Goal: Task Accomplishment & Management: Manage account settings

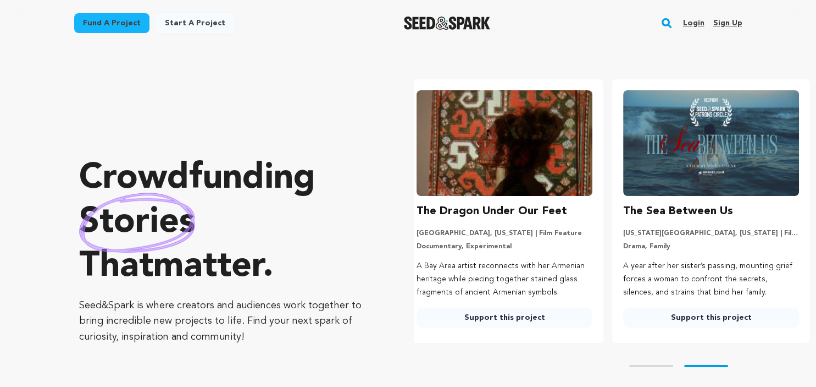
scroll to position [0, 216]
click at [739, 25] on link "Sign up" at bounding box center [727, 23] width 29 height 18
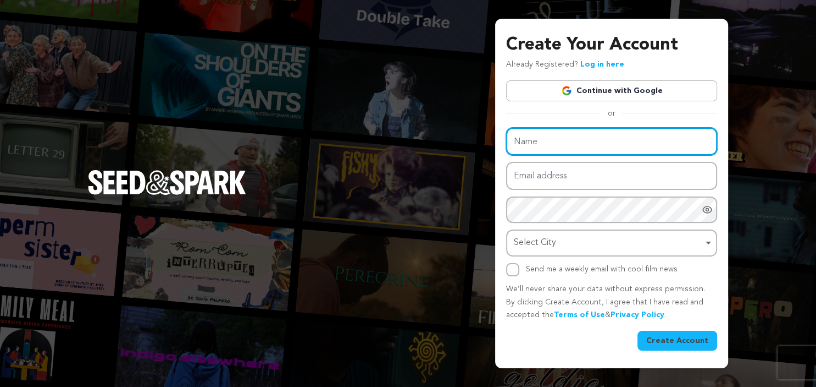
click at [631, 148] on input "Name" at bounding box center [611, 142] width 211 height 28
type input "Olivia Dal Pra"
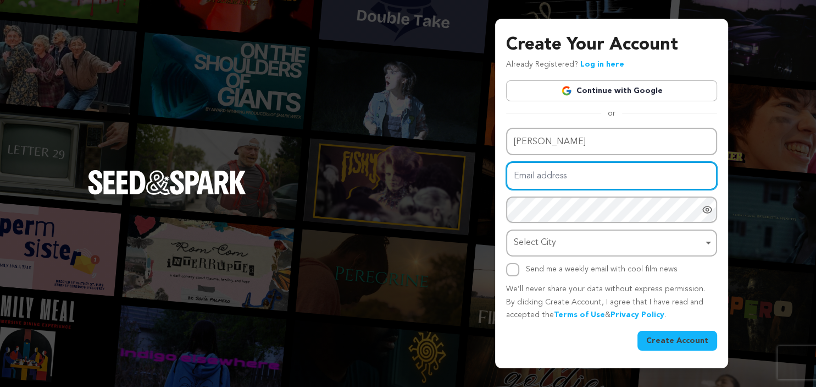
click at [597, 183] on input "Email address" at bounding box center [611, 176] width 211 height 28
type input "oliviadalpra1214@gmail.com"
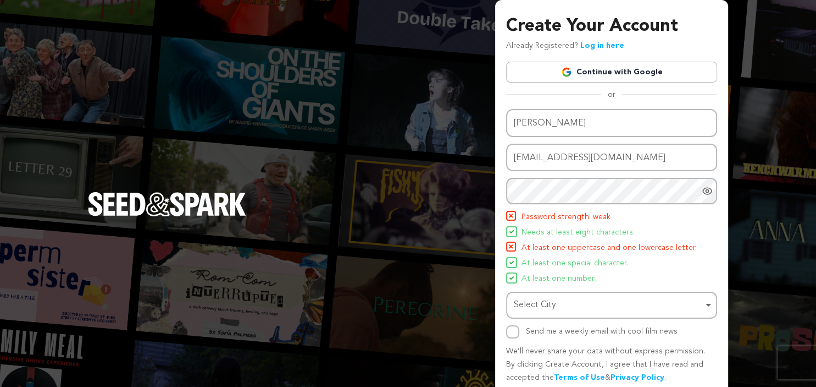
click at [706, 195] on icon "Show password as plain text. Warning: this will display your password on the sc…" at bounding box center [707, 190] width 11 height 11
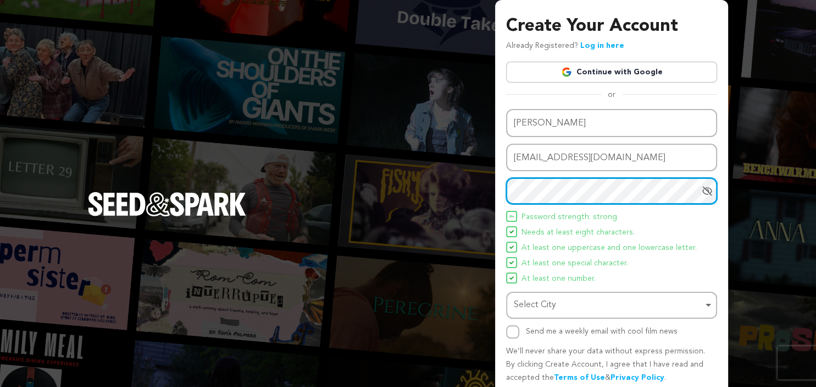
click at [557, 307] on div "Select City Remove item" at bounding box center [608, 305] width 189 height 16
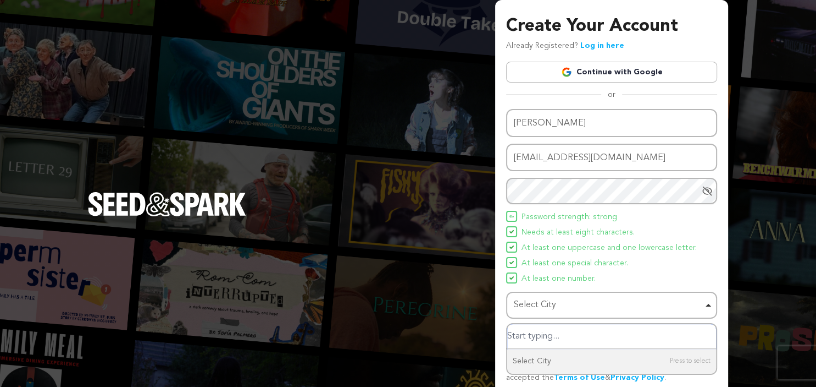
type input "k"
type input "Cleve"
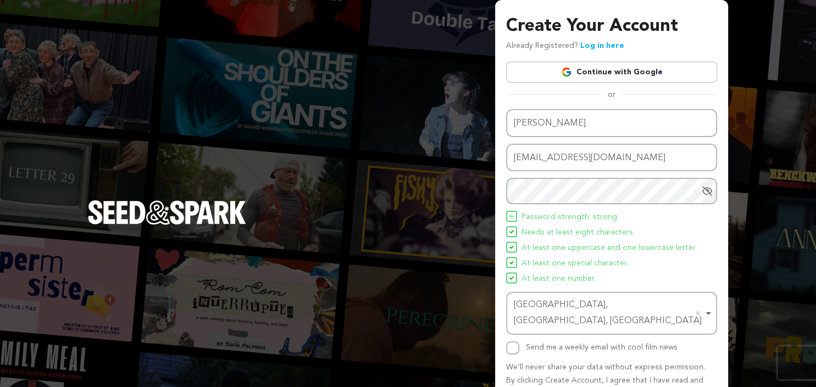
scroll to position [43, 0]
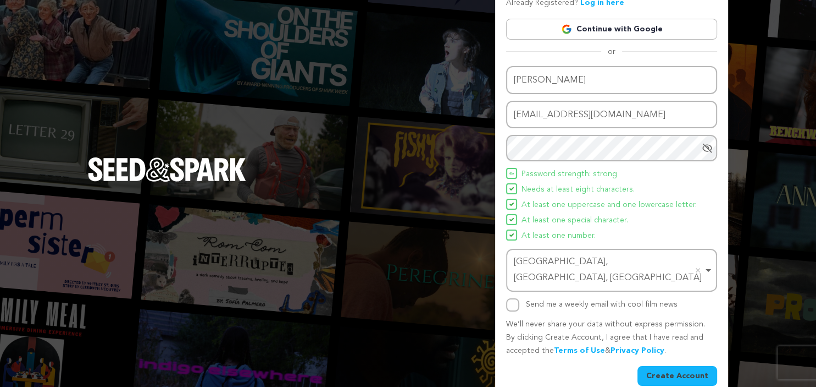
click at [696, 366] on button "Create Account" at bounding box center [678, 376] width 80 height 20
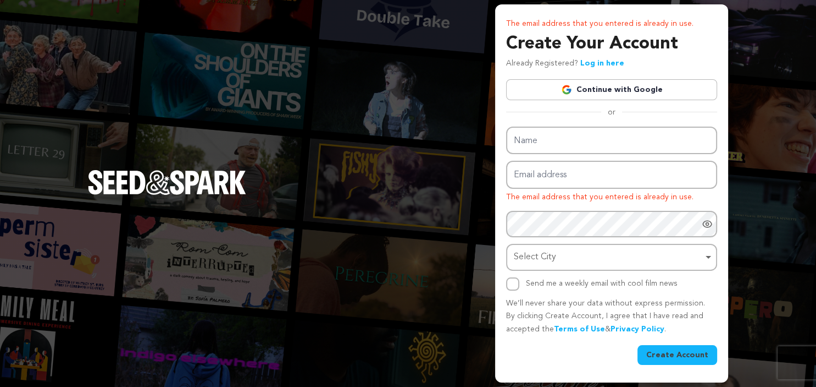
click at [592, 89] on link "Continue with Google" at bounding box center [611, 89] width 211 height 21
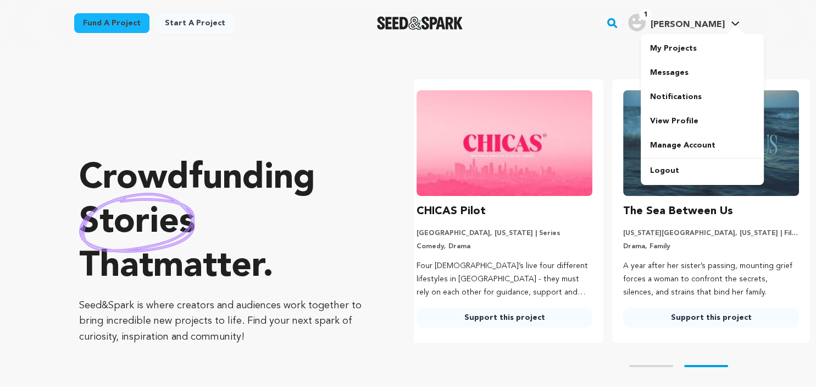
scroll to position [0, 216]
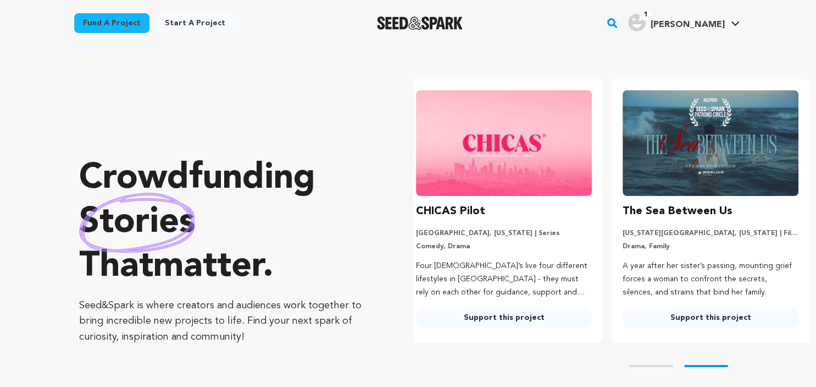
click at [696, 19] on h4 "Olivia Dal P." at bounding box center [687, 24] width 74 height 13
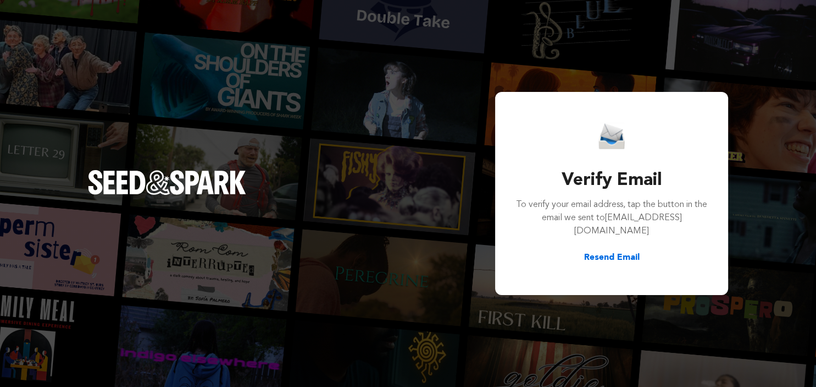
click at [610, 261] on button "Resend Email" at bounding box center [612, 257] width 56 height 13
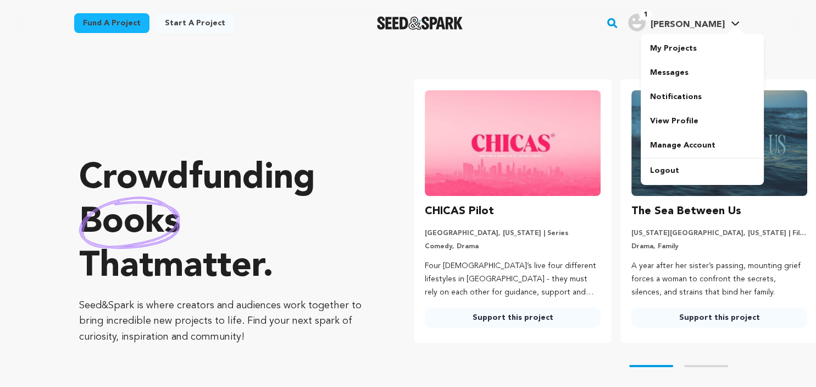
click at [725, 27] on div at bounding box center [736, 30] width 22 height 11
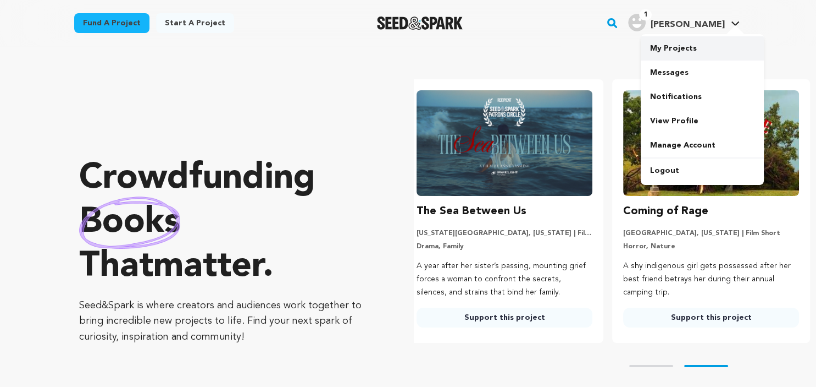
scroll to position [0, 216]
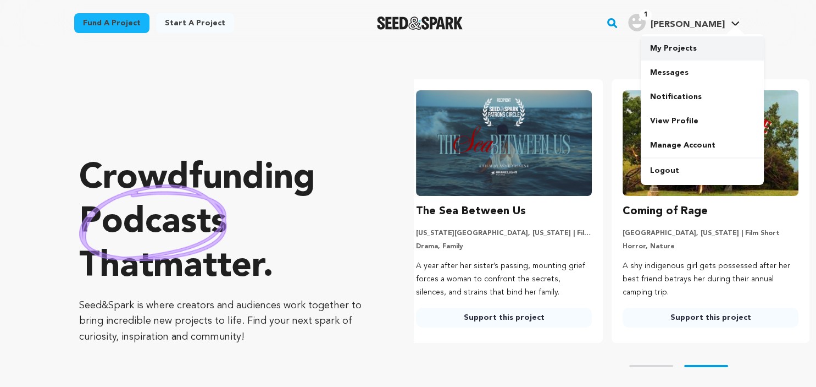
click at [664, 46] on link "My Projects" at bounding box center [702, 48] width 123 height 24
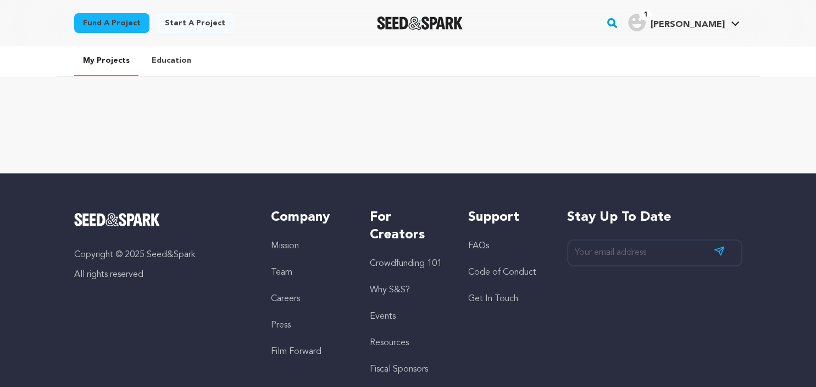
click at [159, 65] on link "Education" at bounding box center [171, 60] width 57 height 29
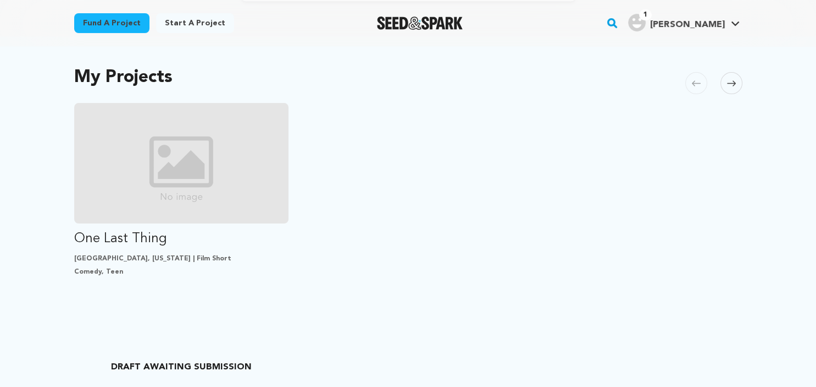
scroll to position [213, 0]
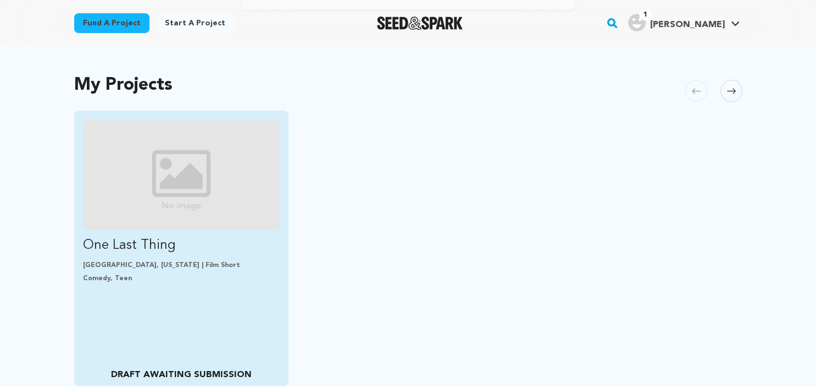
click at [203, 214] on img "Fund One Last Thing" at bounding box center [181, 174] width 197 height 111
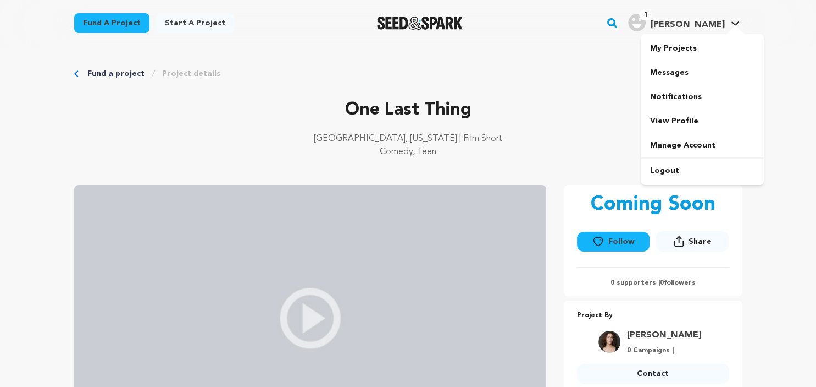
click at [727, 24] on link "1 Olivia Dal P. Olivia Dal P." at bounding box center [684, 22] width 116 height 20
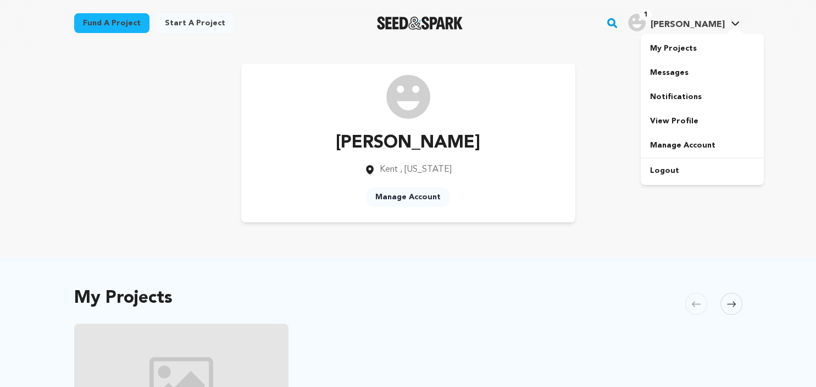
click at [663, 51] on link "My Projects" at bounding box center [702, 48] width 123 height 24
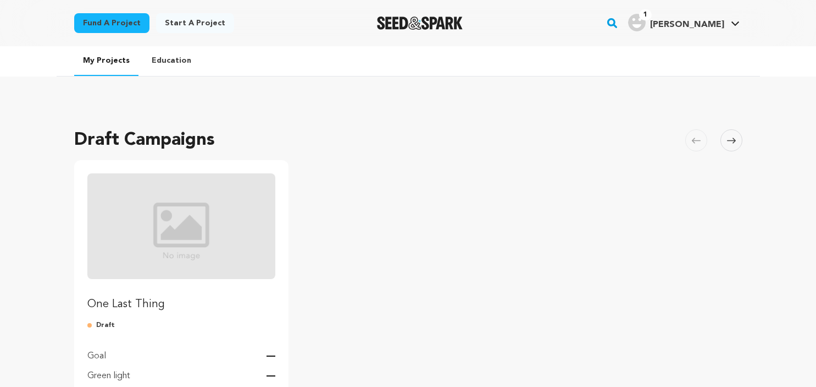
scroll to position [166, 0]
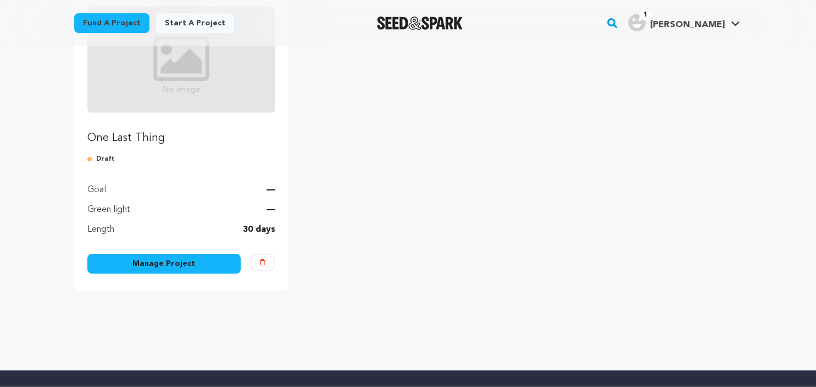
click at [180, 264] on link "Manage Project" at bounding box center [164, 263] width 154 height 20
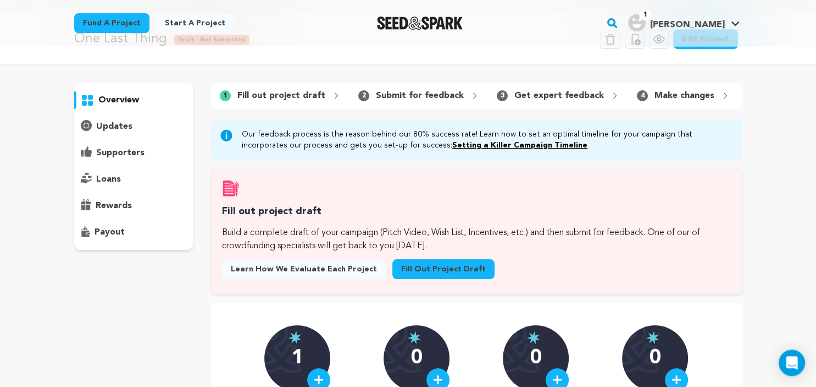
scroll to position [31, 0]
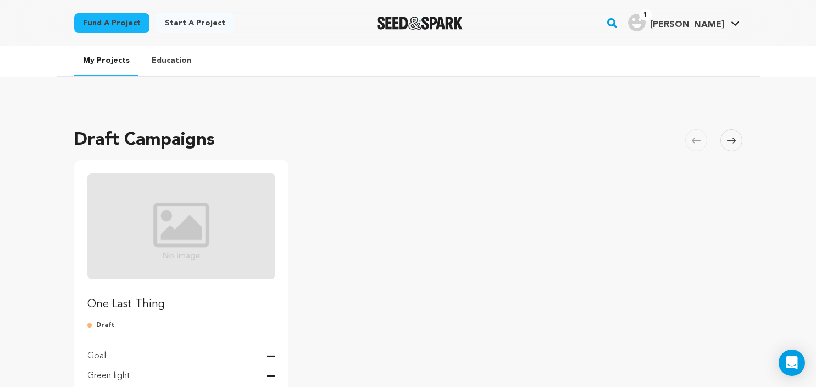
scroll to position [166, 0]
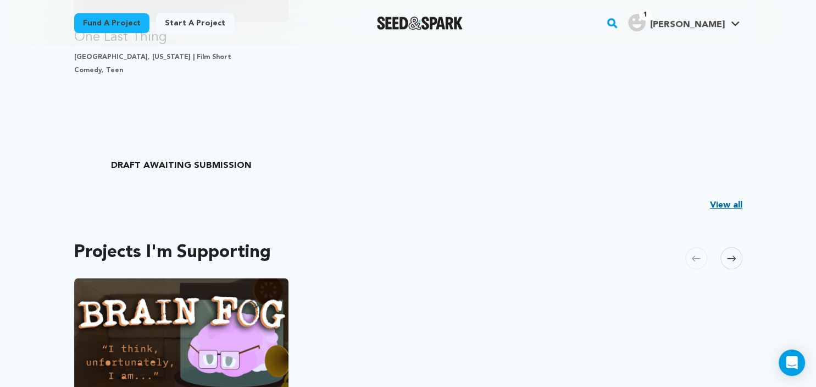
scroll to position [236, 0]
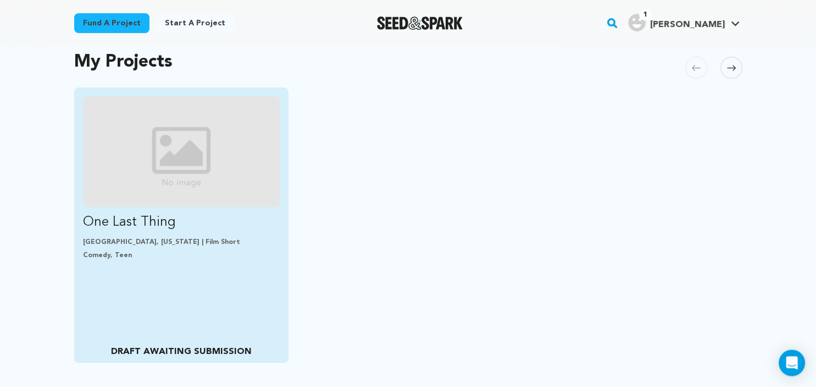
click at [184, 208] on div "One Last Thing Kent, Ohio | Film Short Comedy, Teen DRAFT AWAITING SUBMISSION" at bounding box center [181, 224] width 215 height 275
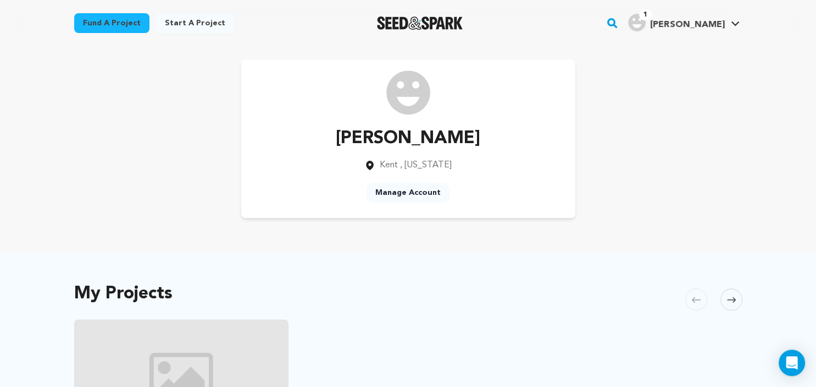
scroll to position [0, 0]
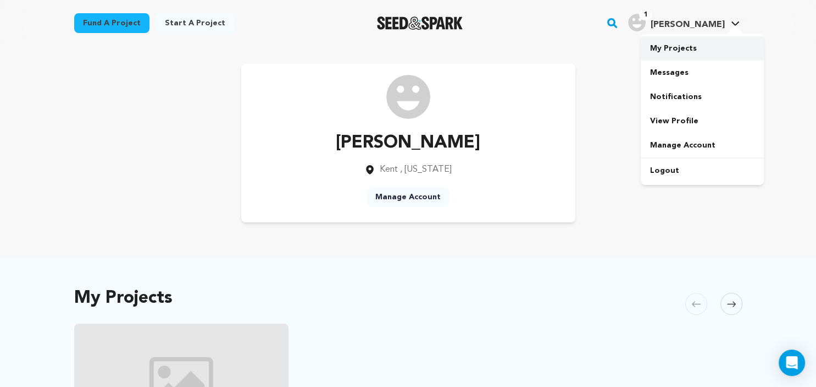
click at [695, 47] on link "My Projects" at bounding box center [702, 48] width 123 height 24
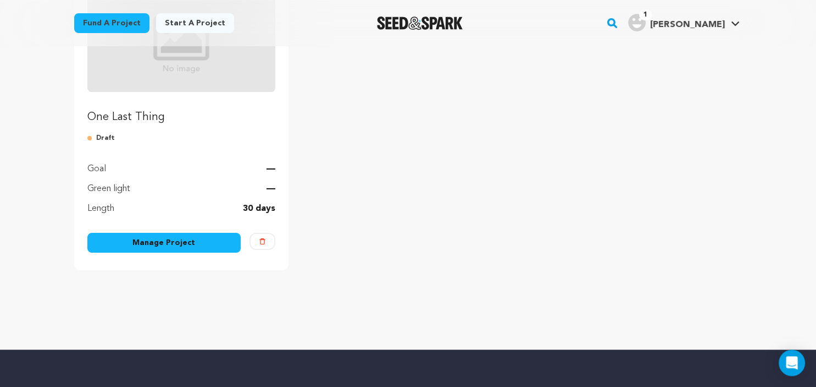
scroll to position [197, 0]
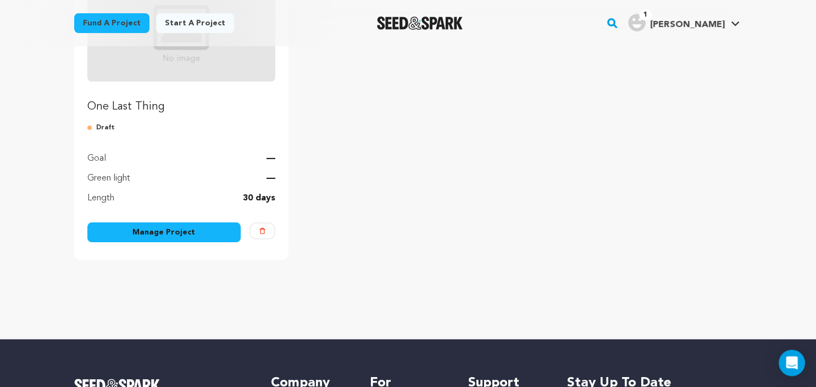
click at [181, 234] on link "Manage Project" at bounding box center [164, 232] width 154 height 20
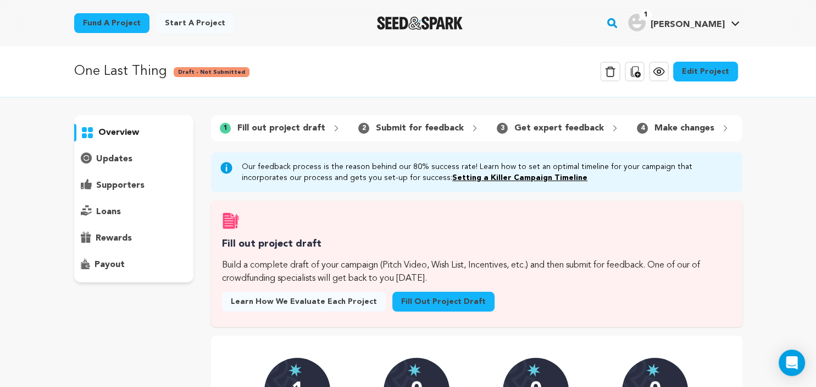
click at [720, 76] on link "Edit Project" at bounding box center [705, 72] width 65 height 20
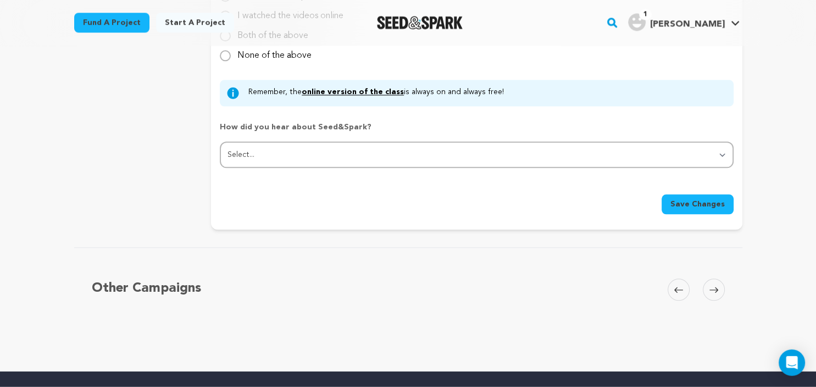
scroll to position [1126, 0]
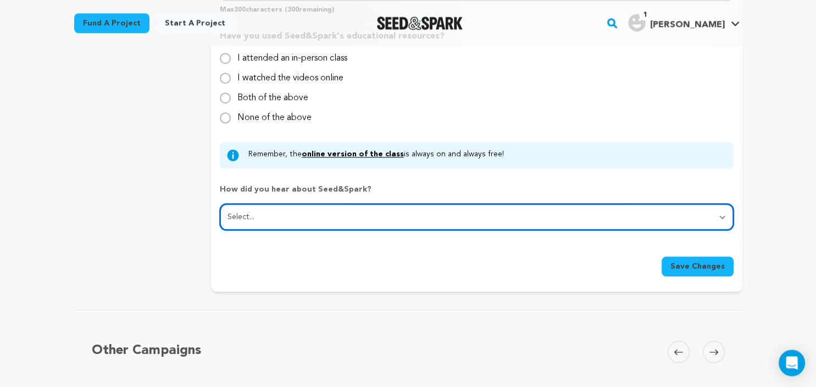
click at [220, 203] on select "Select... From a friend Social media Film festival or film organization Took an…" at bounding box center [477, 216] width 514 height 26
select select "1"
click option "From a friend" at bounding box center [0, 0] width 0 height 0
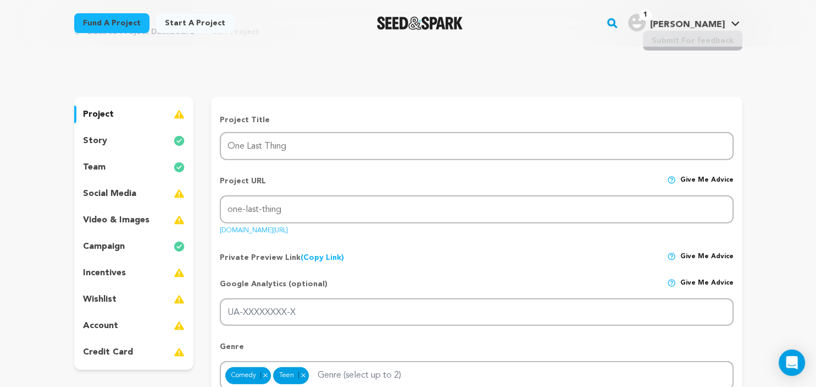
scroll to position [38, 0]
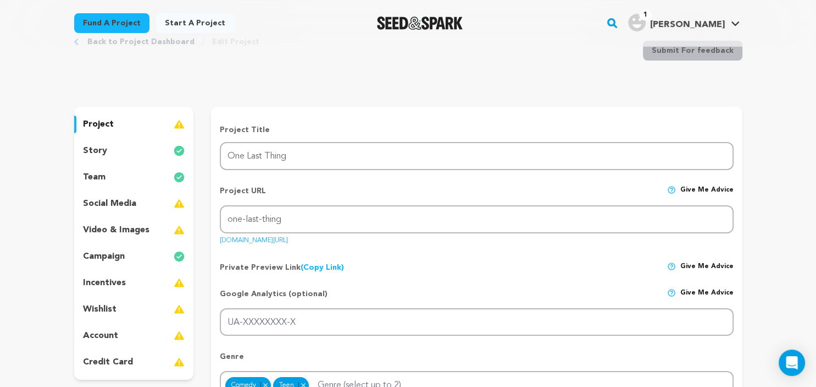
click at [131, 150] on div "story" at bounding box center [134, 151] width 120 height 18
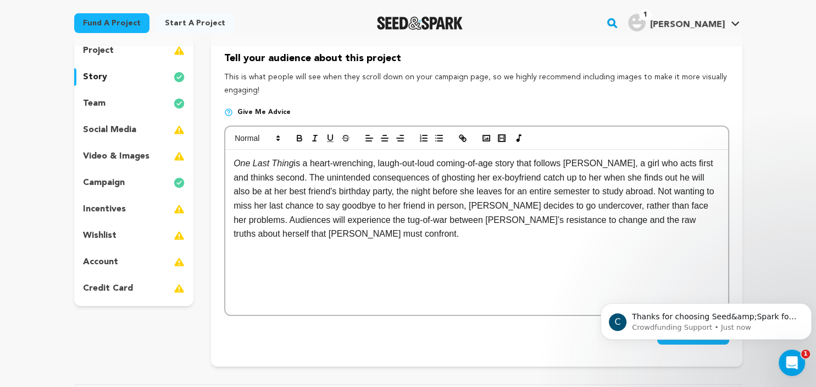
scroll to position [112, 0]
click at [120, 151] on div "video & images" at bounding box center [134, 156] width 120 height 18
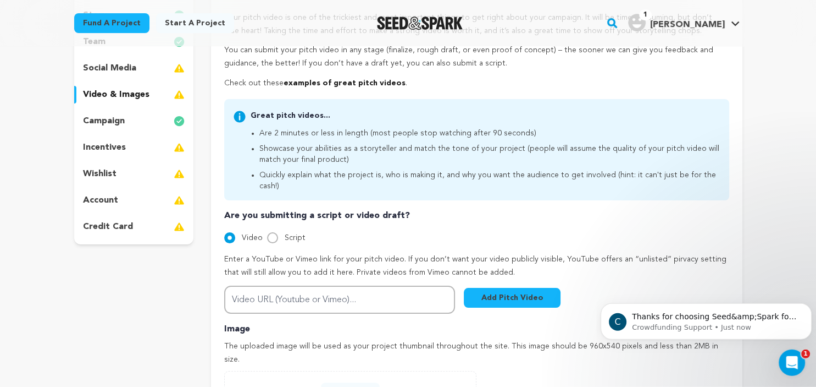
scroll to position [163, 0]
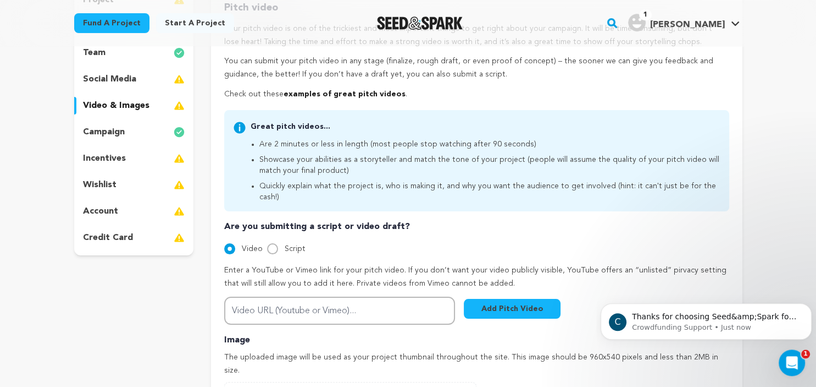
click at [102, 159] on p "incentives" at bounding box center [104, 158] width 43 height 13
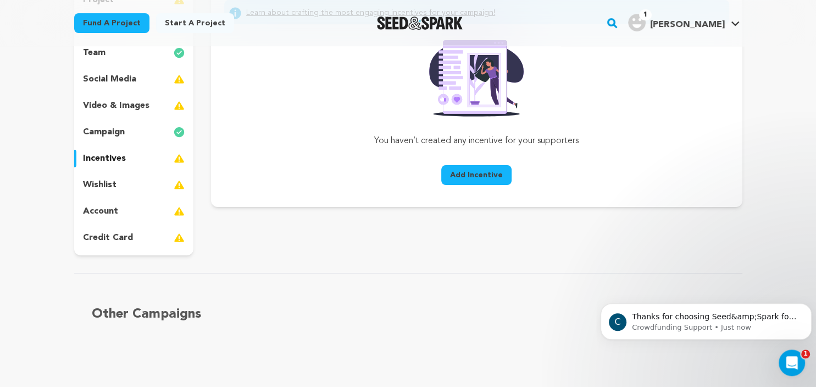
click at [98, 181] on p "wishlist" at bounding box center [100, 184] width 34 height 13
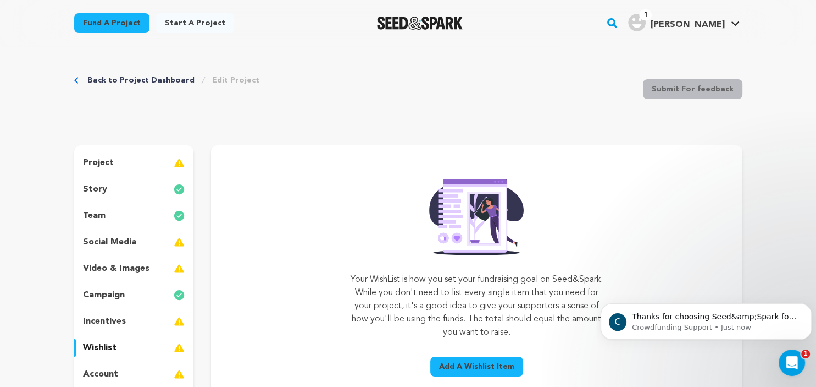
click at [118, 164] on div "project" at bounding box center [134, 163] width 120 height 18
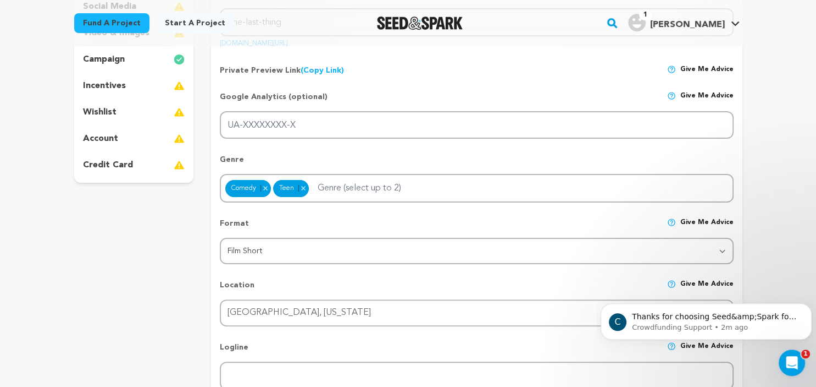
scroll to position [220, 0]
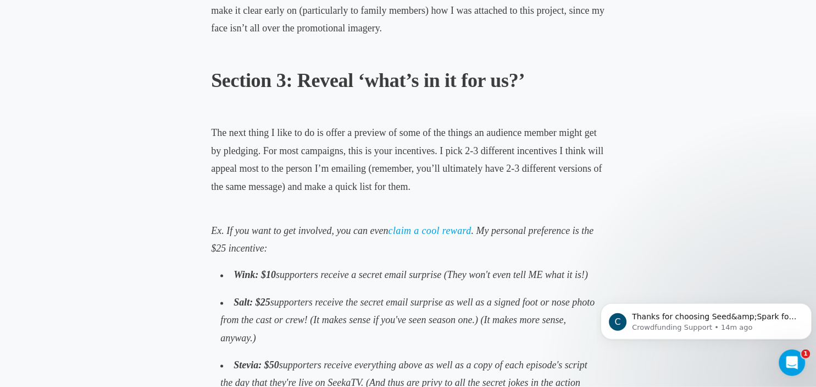
scroll to position [1668, 0]
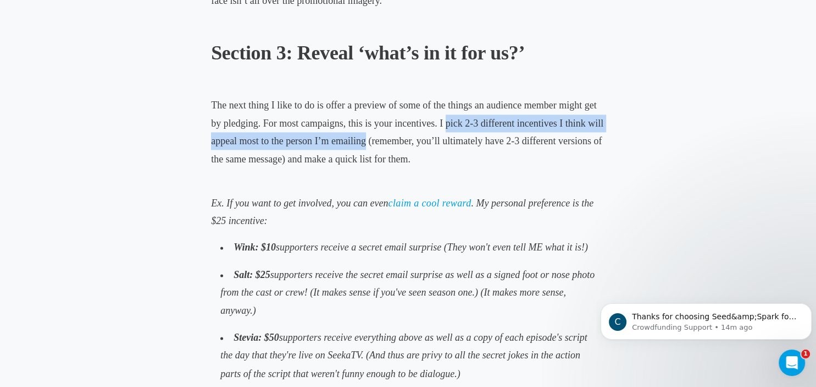
drag, startPoint x: 447, startPoint y: 124, endPoint x: 364, endPoint y: 137, distance: 84.1
click at [364, 137] on span "The next thing I like to do is offer a preview of some of the things an audienc…" at bounding box center [407, 132] width 393 height 64
copy span "pick 2-3 different incentives I think will appeal most to the person I’m emaili…"
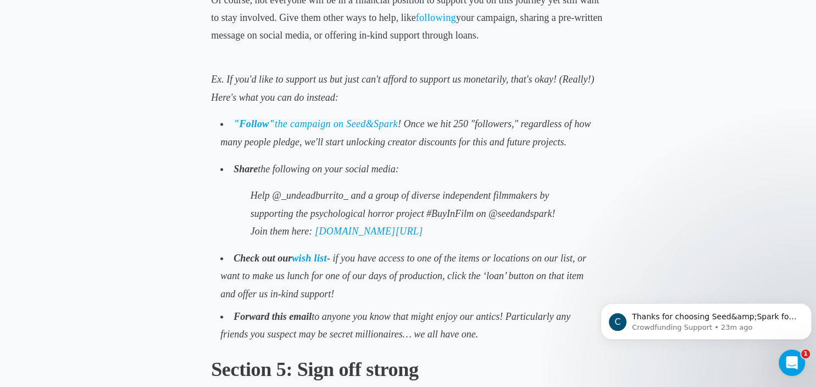
scroll to position [2237, 0]
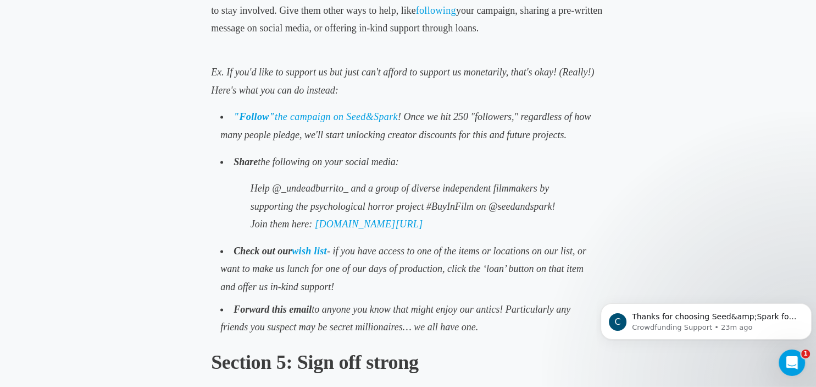
drag, startPoint x: 218, startPoint y: 118, endPoint x: 509, endPoint y: 340, distance: 365.5
copy div ""Follow" the campaign on Seed&Spark ! Once we hit 250 "followers," regardless o…"
click at [514, 162] on li "Share the following on your social media:" at bounding box center [408, 162] width 385 height 23
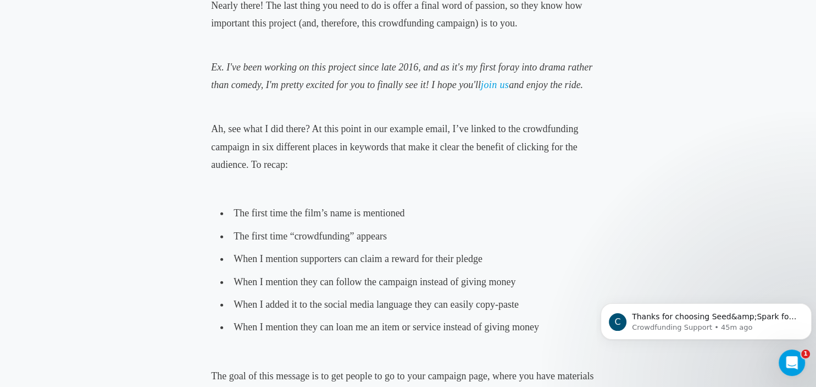
scroll to position [2619, 0]
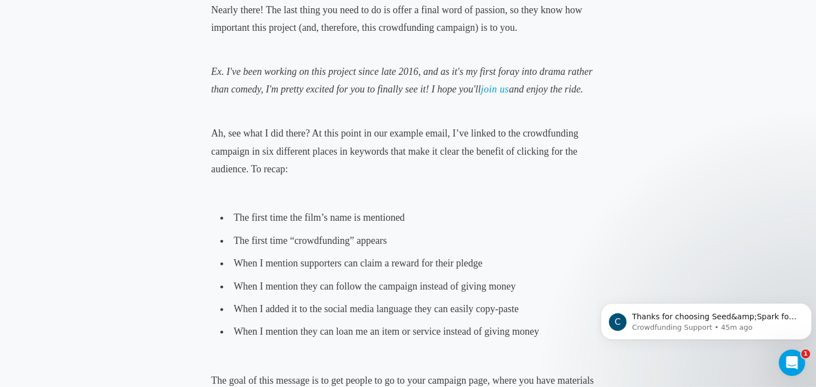
click at [505, 161] on p "Ah, see what I did there? At this point in our example email, I’ve linked to th…" at bounding box center [408, 150] width 394 height 53
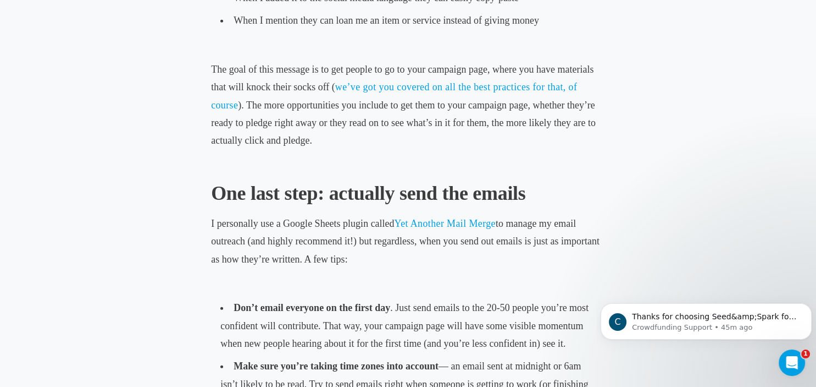
scroll to position [2937, 0]
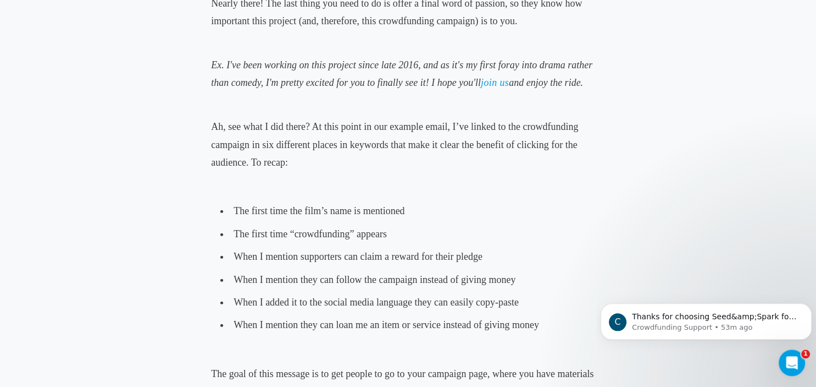
scroll to position [2628, 0]
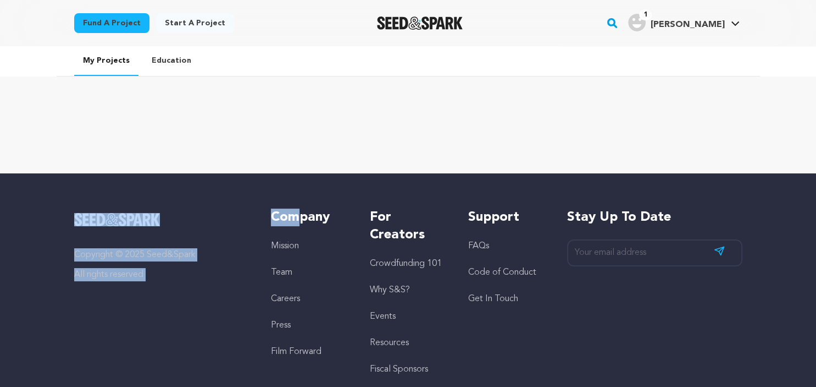
drag, startPoint x: 296, startPoint y: 180, endPoint x: 338, endPoint y: 153, distance: 50.0
click at [338, 153] on main "Fund a project Start a project Search" at bounding box center [408, 227] width 816 height 455
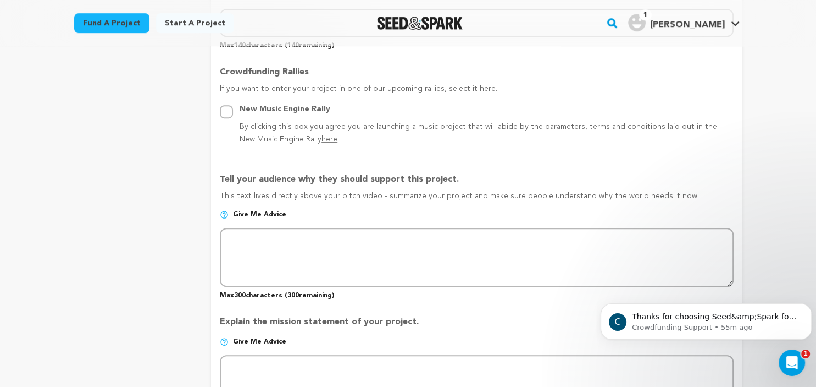
scroll to position [572, 0]
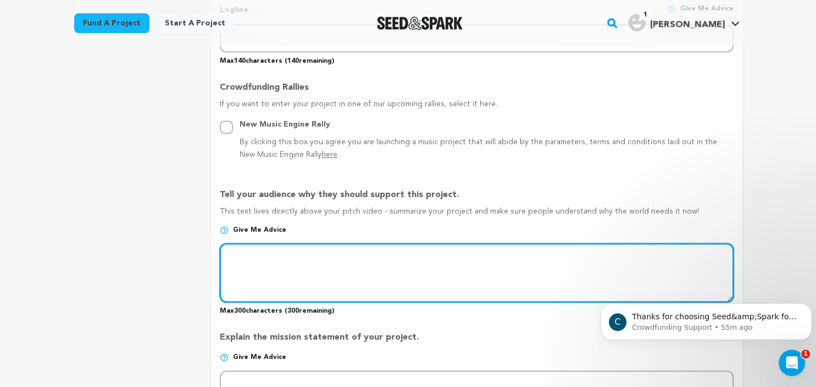
click at [300, 249] on textarea at bounding box center [477, 272] width 514 height 58
type textarea "A"
click at [228, 253] on textarea at bounding box center [477, 272] width 514 height 58
click at [231, 251] on textarea at bounding box center [477, 272] width 514 height 58
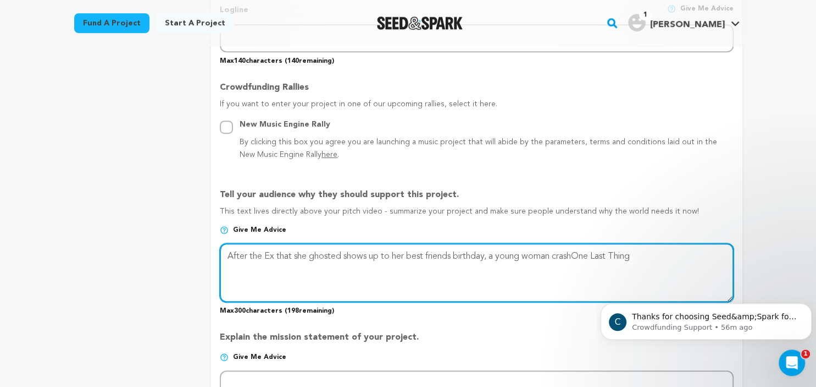
click at [578, 251] on textarea at bounding box center [477, 272] width 514 height 58
click at [556, 252] on textarea at bounding box center [477, 272] width 514 height 58
click at [250, 253] on textarea at bounding box center [477, 272] width 514 height 58
click at [560, 255] on textarea at bounding box center [477, 272] width 514 height 58
click at [685, 252] on textarea at bounding box center [477, 272] width 514 height 58
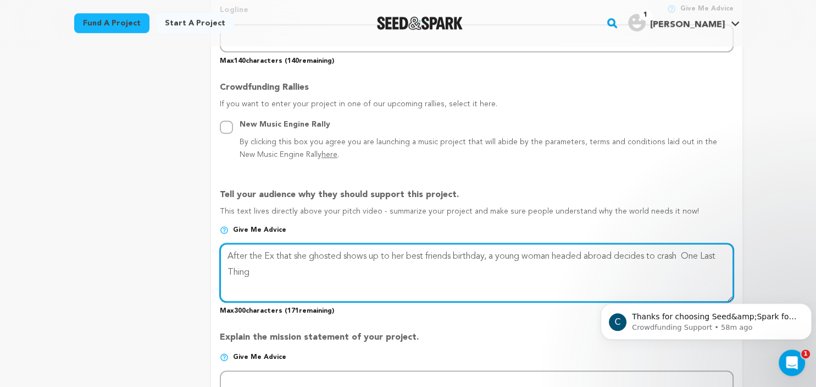
click at [488, 251] on textarea at bounding box center [477, 272] width 514 height 58
click at [452, 253] on textarea at bounding box center [477, 272] width 514 height 58
click at [713, 250] on textarea at bounding box center [477, 272] width 514 height 58
click at [727, 251] on textarea at bounding box center [477, 272] width 514 height 58
click at [375, 264] on textarea at bounding box center [477, 272] width 514 height 58
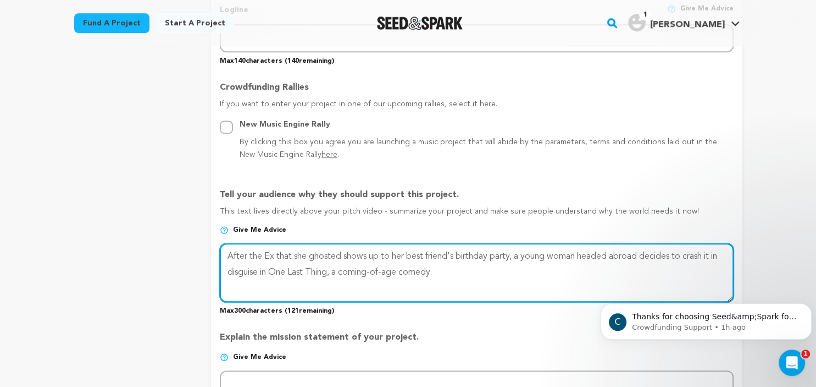
click at [414, 270] on textarea at bounding box center [477, 272] width 514 height 58
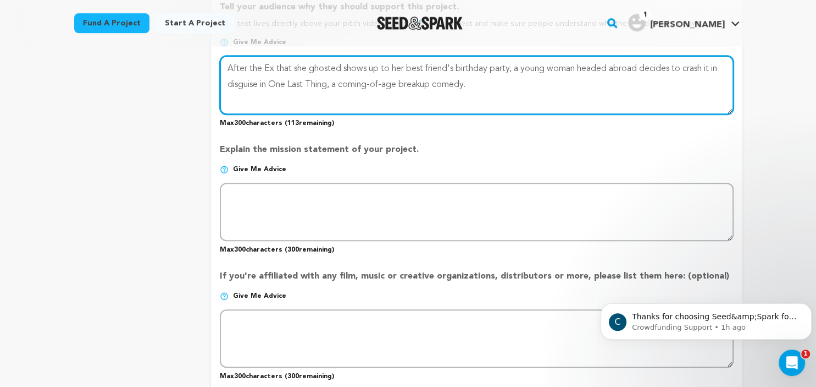
scroll to position [762, 0]
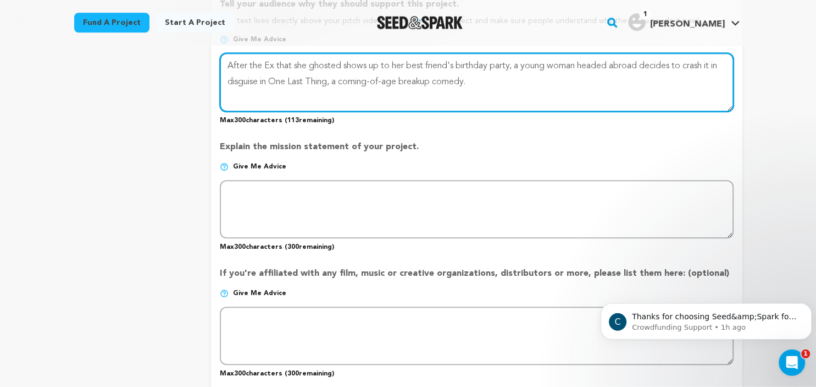
type textarea "After the Ex that she ghosted shows up to her best friend's birthday party, a y…"
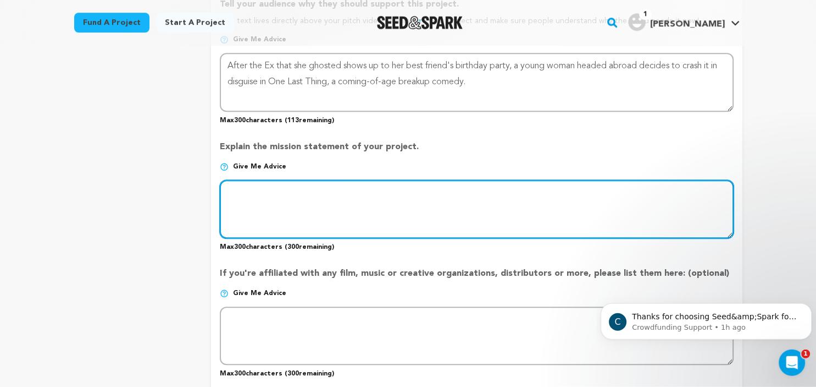
click at [347, 203] on textarea at bounding box center [477, 209] width 514 height 58
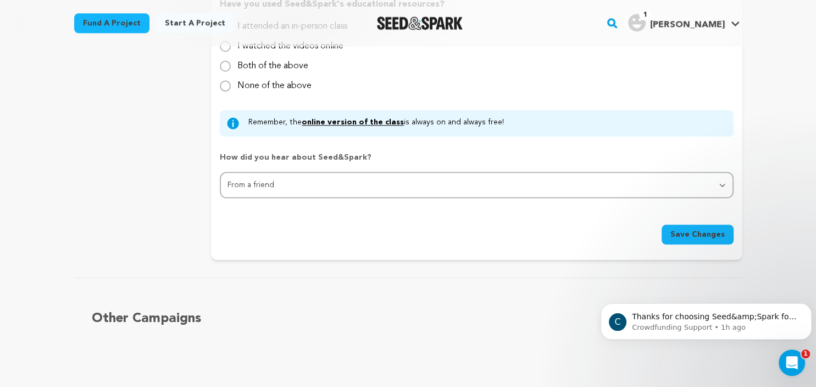
scroll to position [1157, 0]
click at [691, 238] on button "Save Changes" at bounding box center [698, 235] width 72 height 20
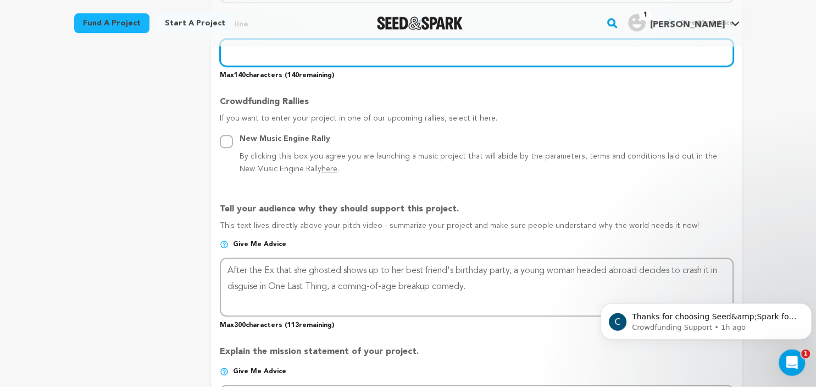
scroll to position [600, 0]
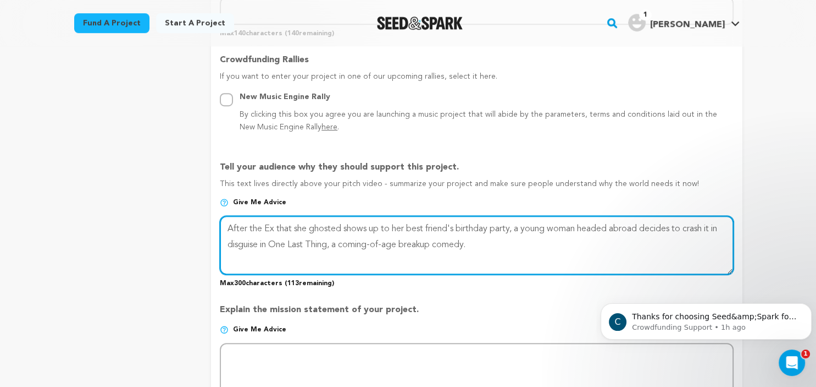
drag, startPoint x: 226, startPoint y: 228, endPoint x: 494, endPoint y: 263, distance: 270.6
click at [494, 263] on textarea at bounding box center [477, 245] width 514 height 58
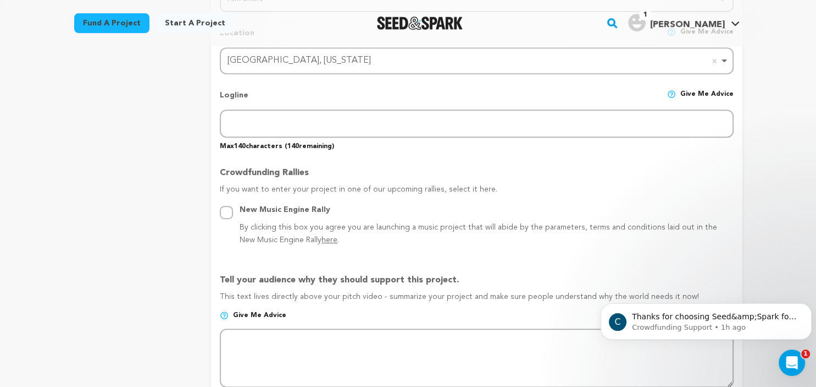
scroll to position [492, 0]
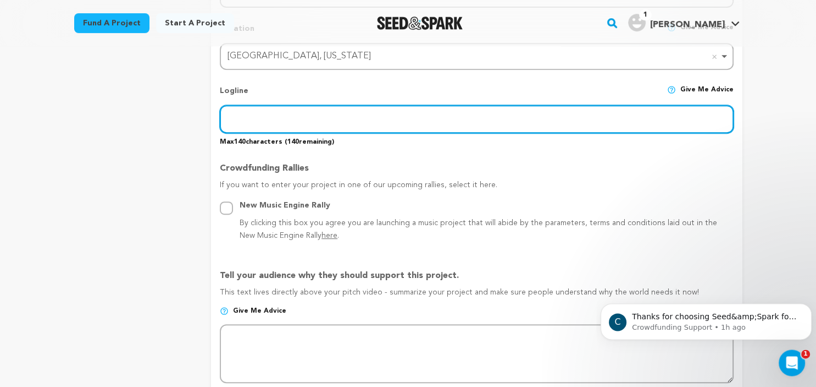
click at [299, 122] on input "text" at bounding box center [477, 119] width 514 height 28
paste input "After the Ex that she ghosted shows up to her best friend's birthday party, a y…"
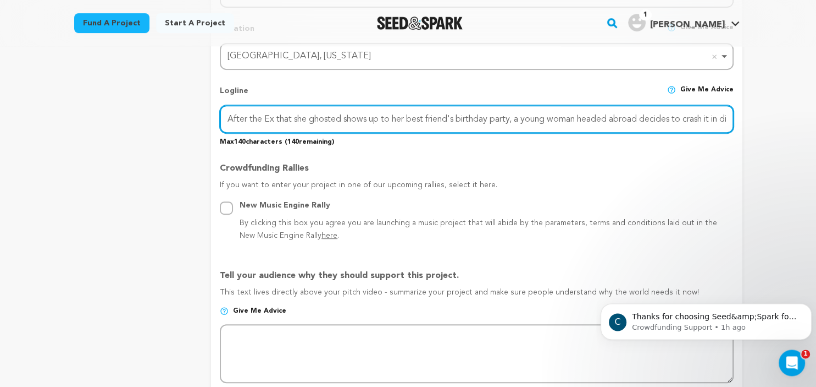
scroll to position [0, 55]
drag, startPoint x: 527, startPoint y: 117, endPoint x: 593, endPoint y: 117, distance: 66.5
click at [593, 117] on input "After the Ex that she ghosted shows up to her best friend's birthday party, a y…" at bounding box center [477, 119] width 514 height 28
drag, startPoint x: 407, startPoint y: 92, endPoint x: 768, endPoint y: 118, distance: 361.6
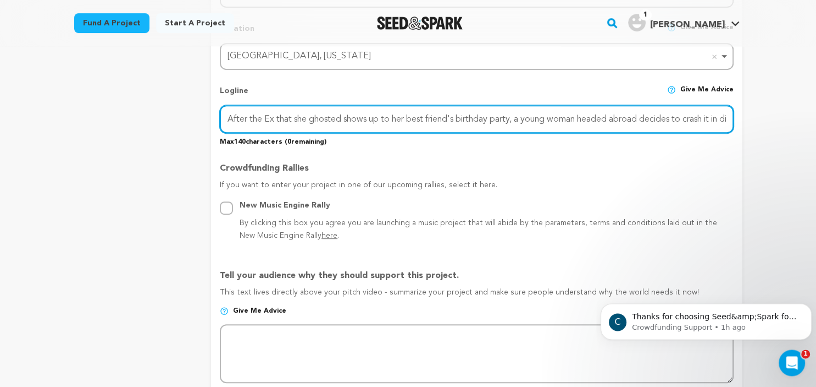
type input "disguise in O"
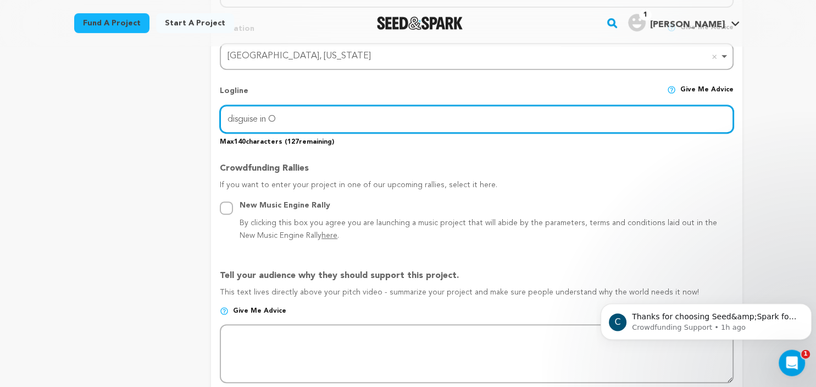
click at [295, 114] on input "disguise in O" at bounding box center [477, 119] width 514 height 28
drag, startPoint x: 294, startPoint y: 114, endPoint x: 211, endPoint y: 112, distance: 83.0
click at [220, 112] on input "disguise in O" at bounding box center [477, 119] width 514 height 28
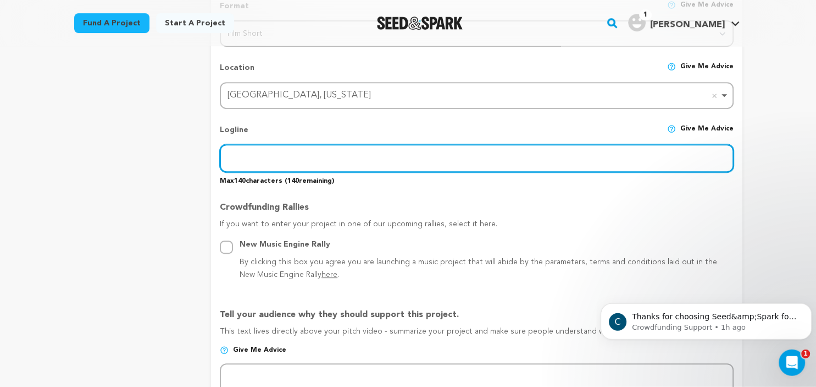
scroll to position [449, 0]
